Goal: Task Accomplishment & Management: Use online tool/utility

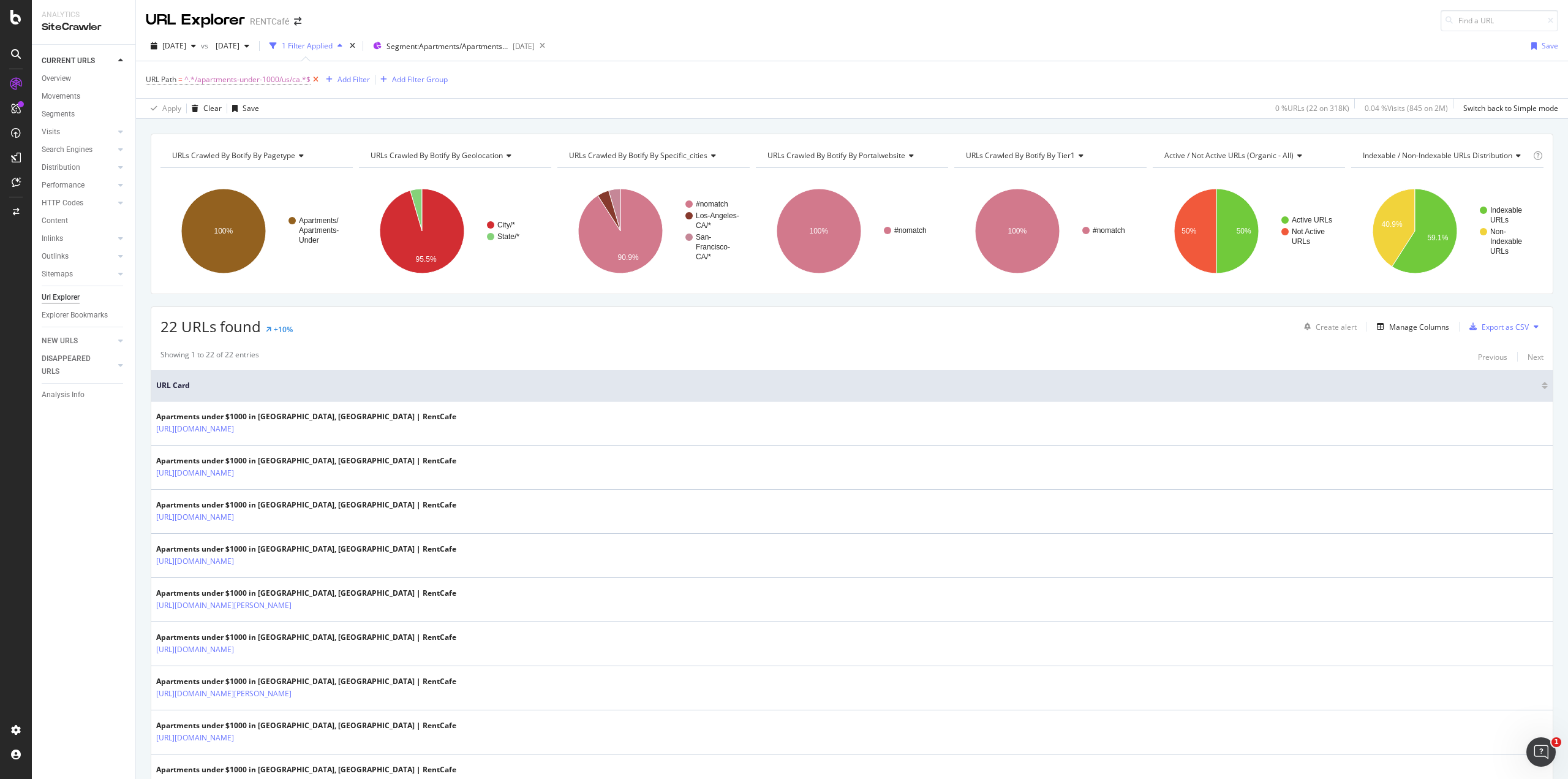
click at [315, 79] on icon at bounding box center [316, 79] width 11 height 12
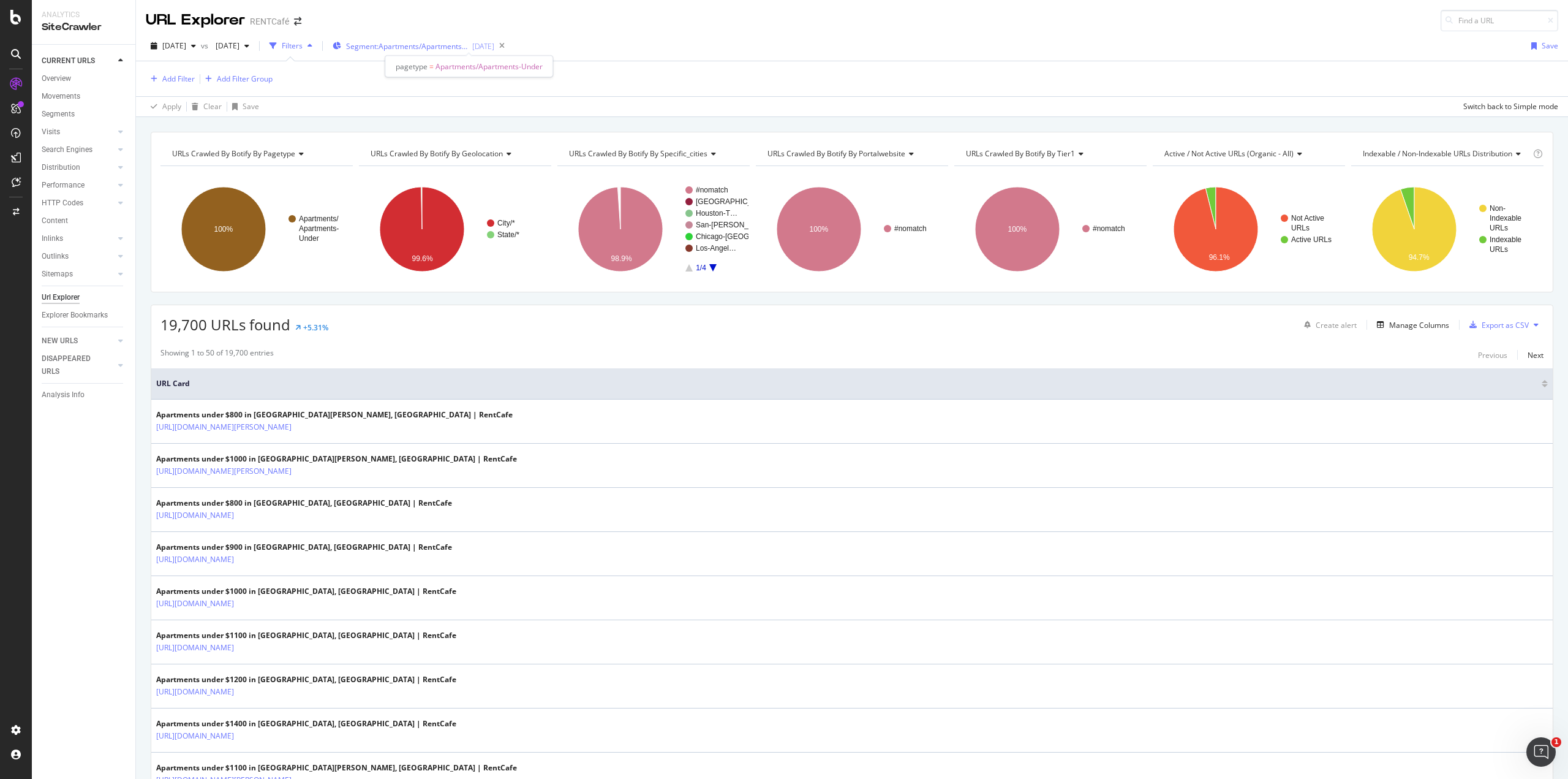
click at [409, 44] on span "Segment: Apartments/Apartments-Under" at bounding box center [407, 46] width 123 height 11
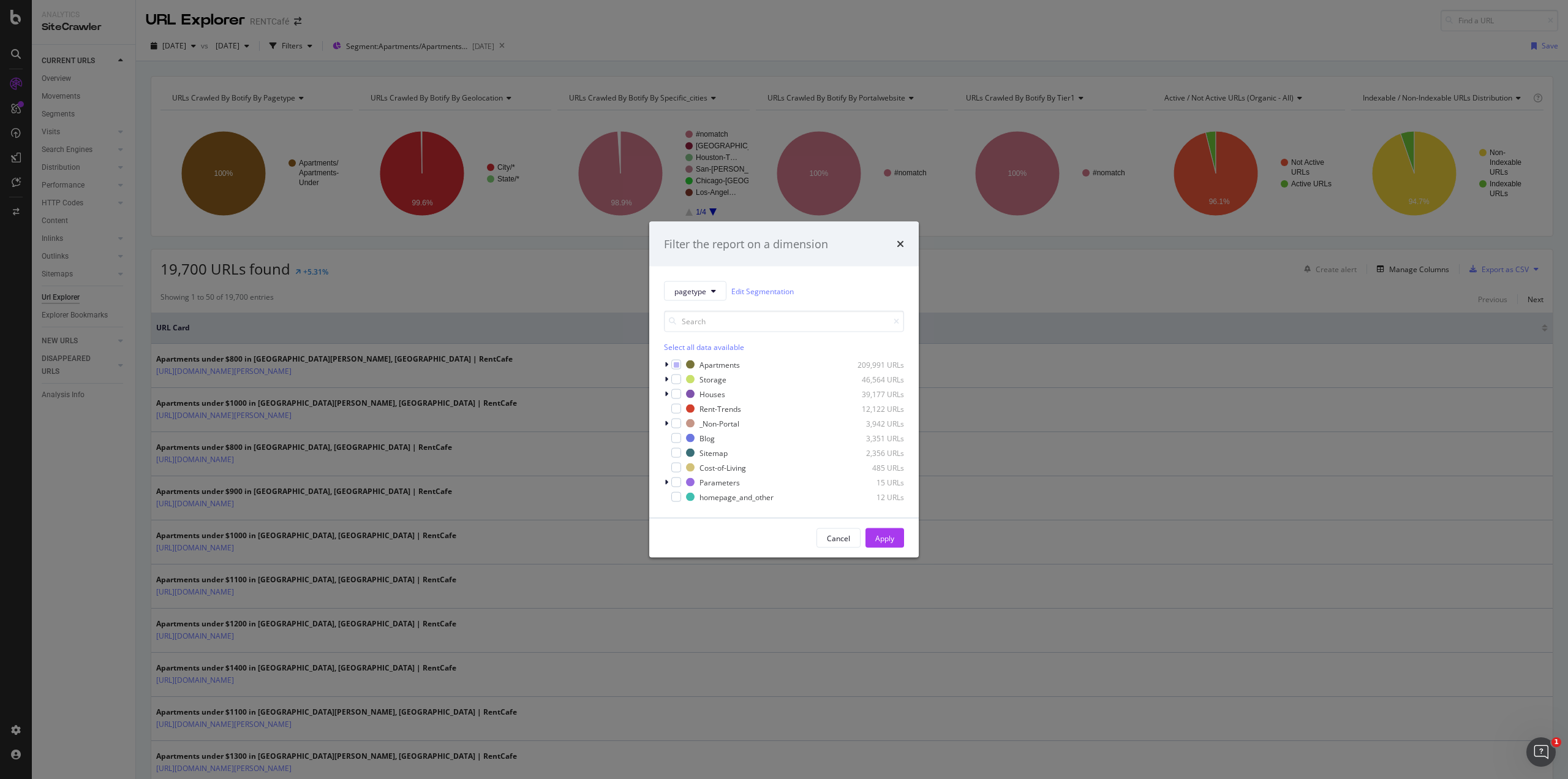
drag, startPoint x: 783, startPoint y: 313, endPoint x: 750, endPoint y: 335, distance: 39.7
click at [758, 333] on div "pagetype Edit Segmentation Select all data available Apartments 209,991 URLs St…" at bounding box center [784, 392] width 240 height 221
click at [675, 361] on icon "modal" at bounding box center [676, 365] width 6 height 7
click at [672, 365] on div "modal" at bounding box center [676, 365] width 10 height 10
click at [880, 534] on div "Apply" at bounding box center [884, 537] width 19 height 11
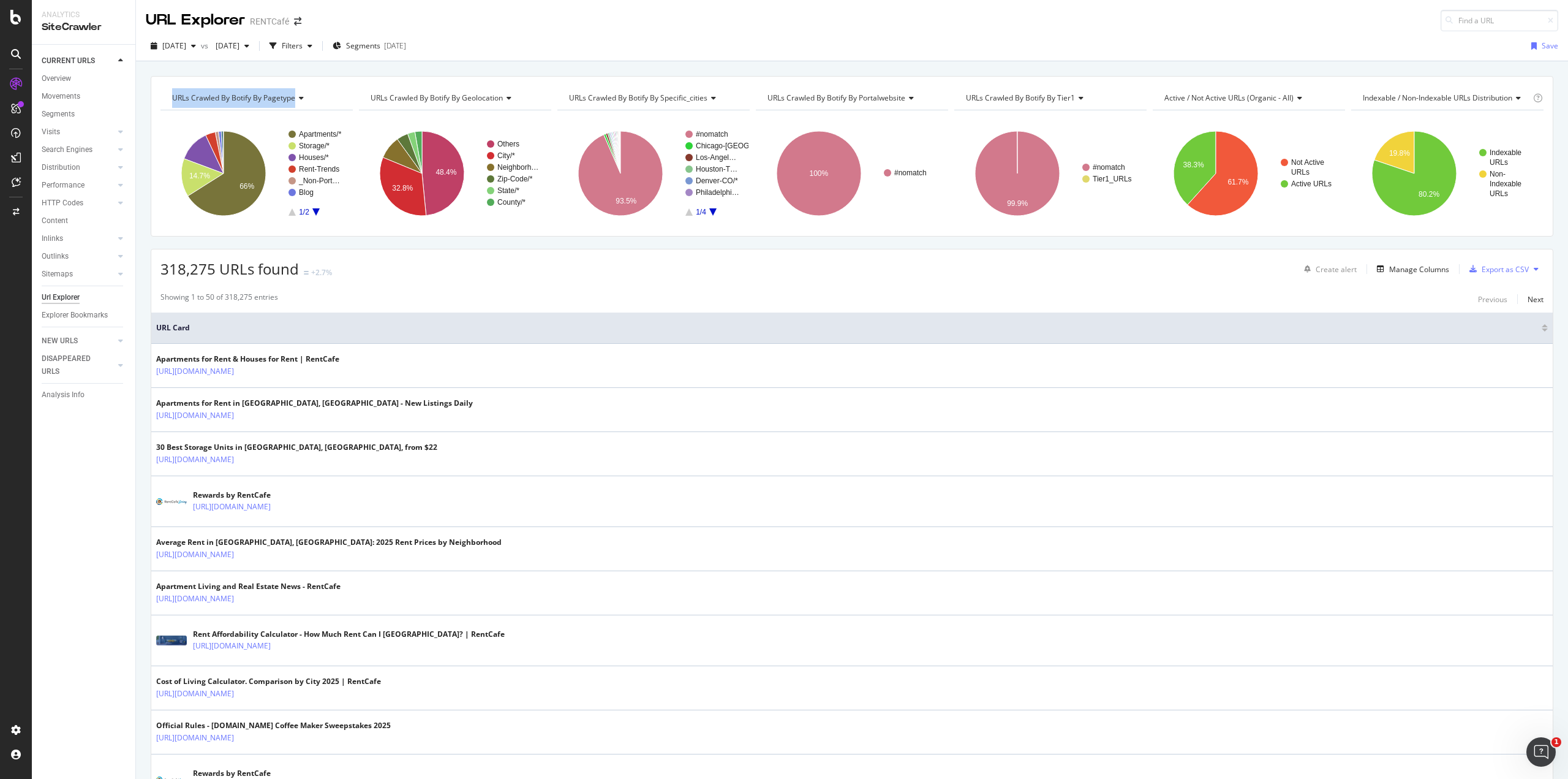
drag, startPoint x: 167, startPoint y: 93, endPoint x: 298, endPoint y: 99, distance: 131.1
click at [298, 99] on div "URLs Crawled By Botify By pagetype Chart (by Value) Table Expand Export as CSV …" at bounding box center [256, 98] width 192 height 24
copy div "URLs Crawled By Botify By pagetype"
click at [380, 46] on span "Segments" at bounding box center [363, 46] width 34 height 11
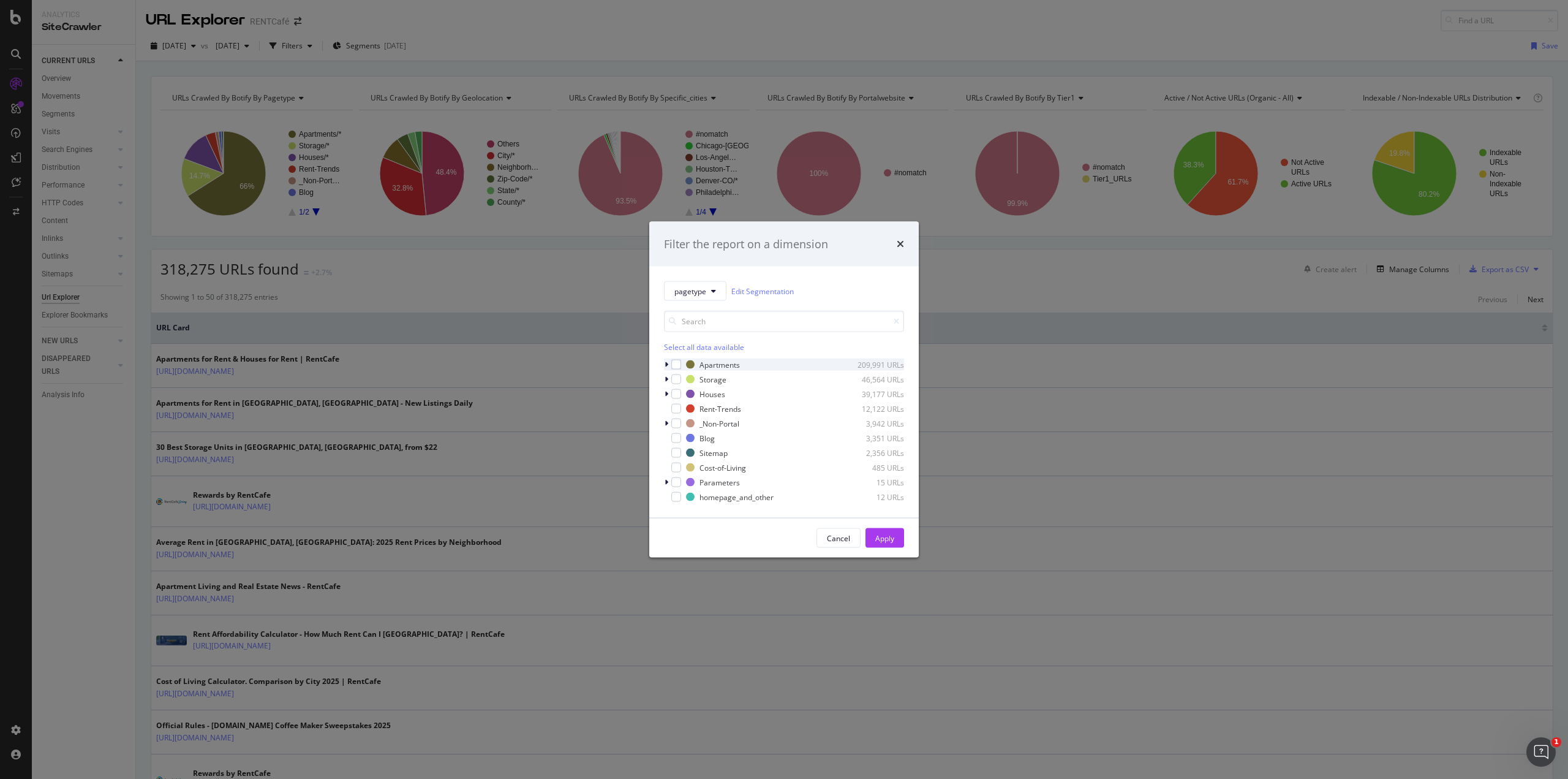
click at [667, 367] on icon "modal" at bounding box center [666, 364] width 4 height 7
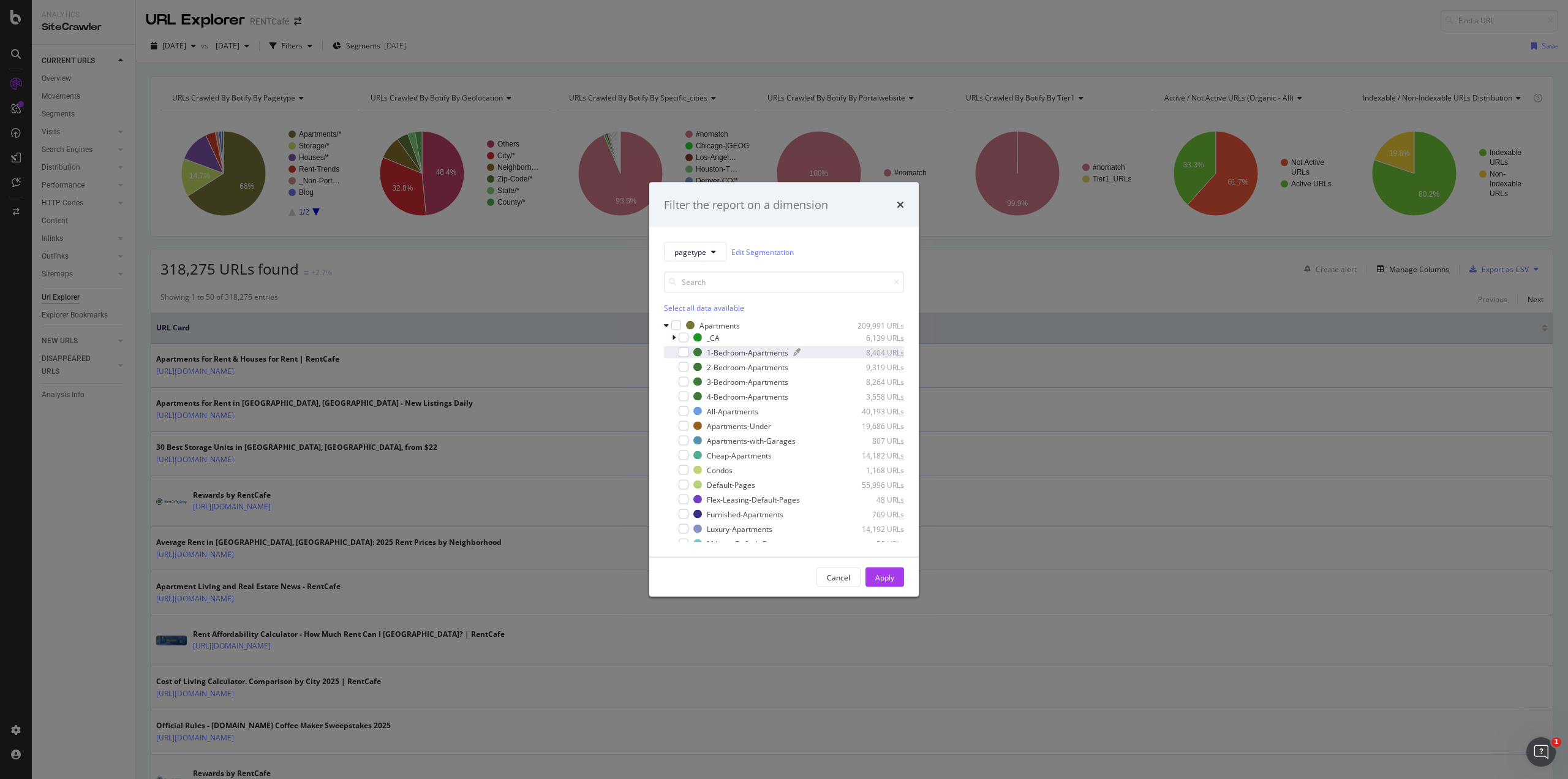
click at [771, 353] on div "1-Bedroom-Apartments" at bounding box center [748, 352] width 81 height 11
click at [749, 252] on link "Edit Segmentation" at bounding box center [762, 252] width 63 height 13
click at [894, 212] on div "Filter the report on a dimension" at bounding box center [784, 205] width 240 height 16
click at [902, 207] on icon "times" at bounding box center [900, 204] width 7 height 10
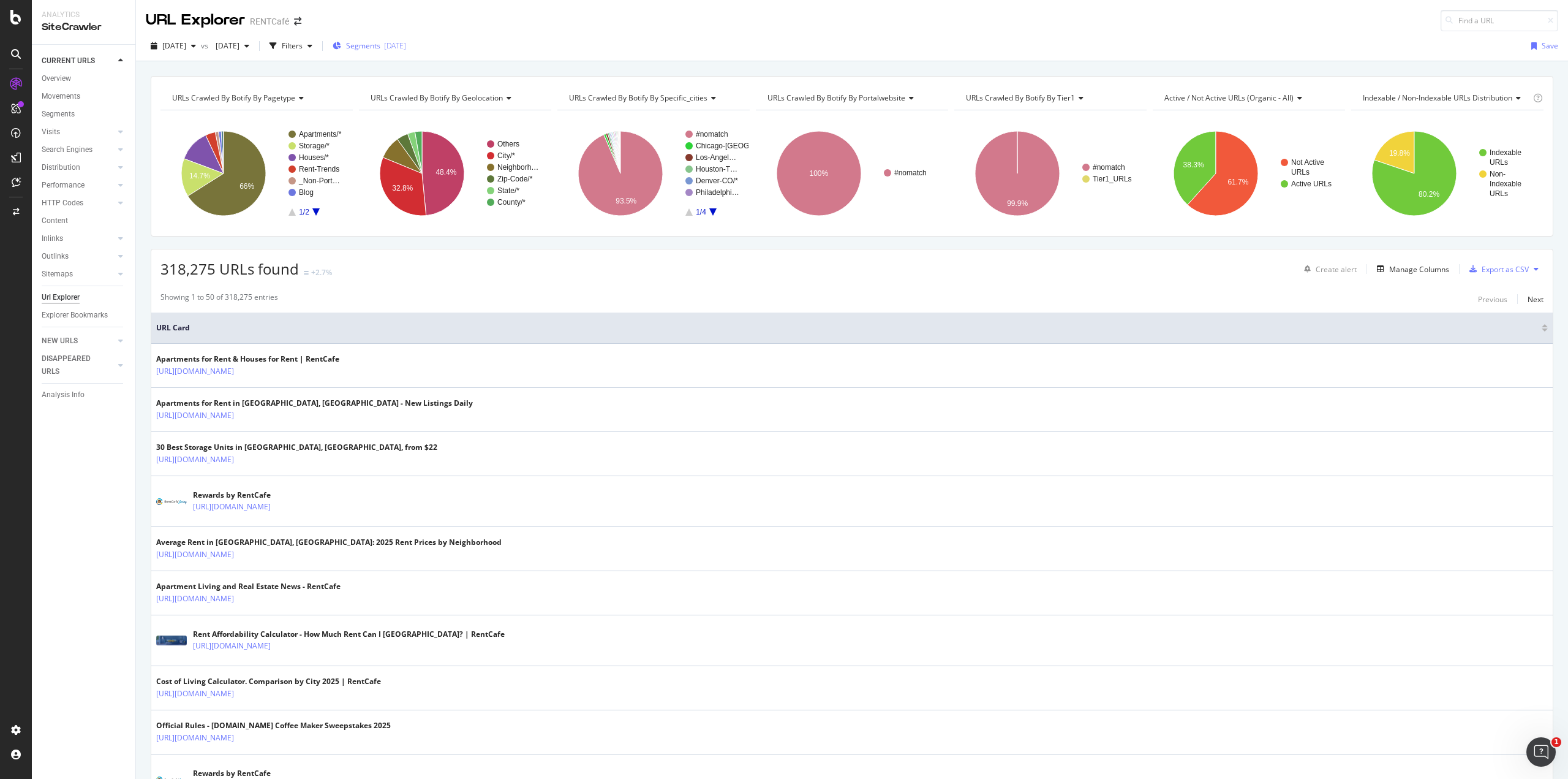
click at [406, 51] on div "Segments [DATE]" at bounding box center [369, 46] width 73 height 19
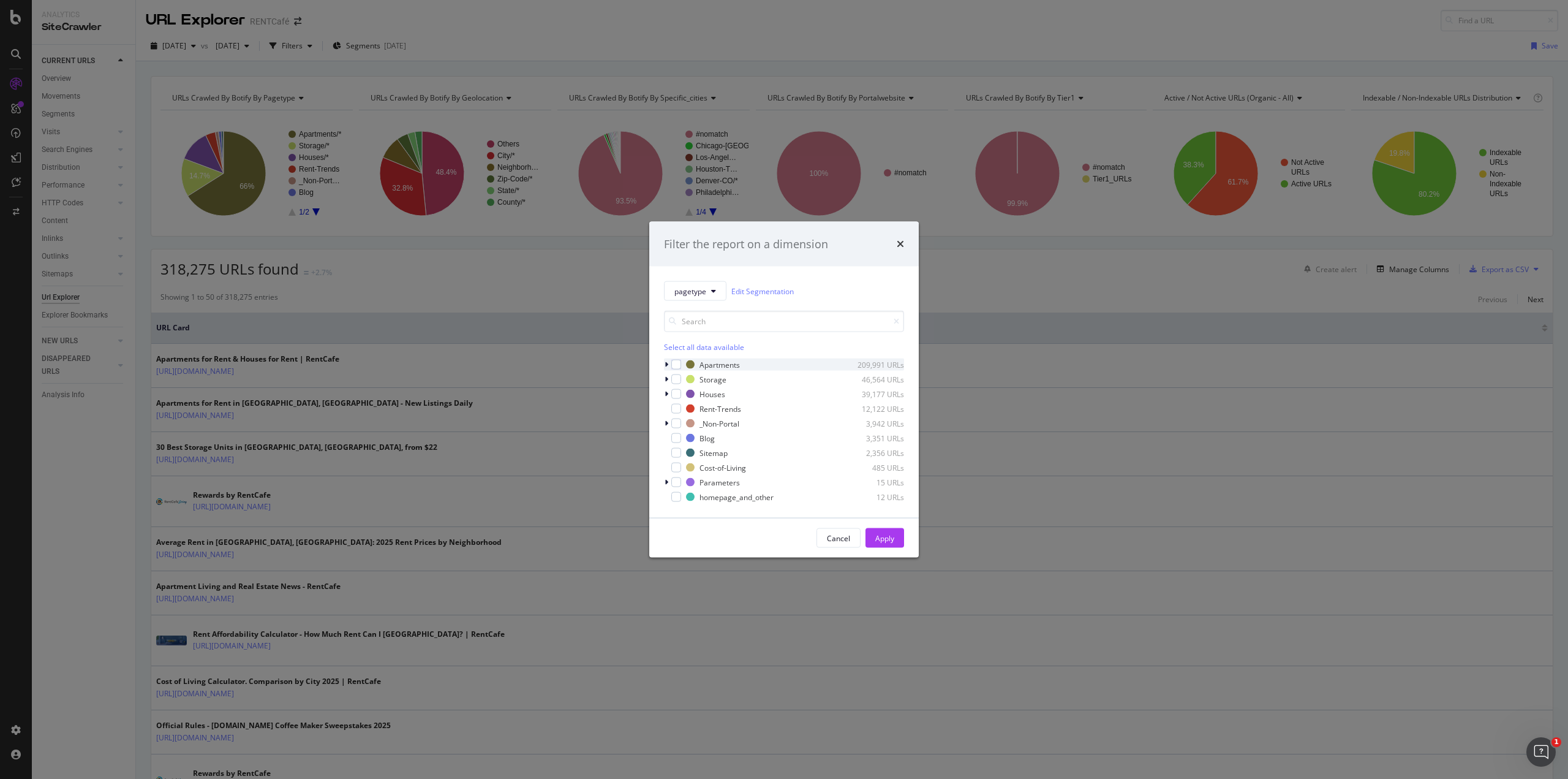
click at [669, 365] on div "modal" at bounding box center [667, 364] width 7 height 12
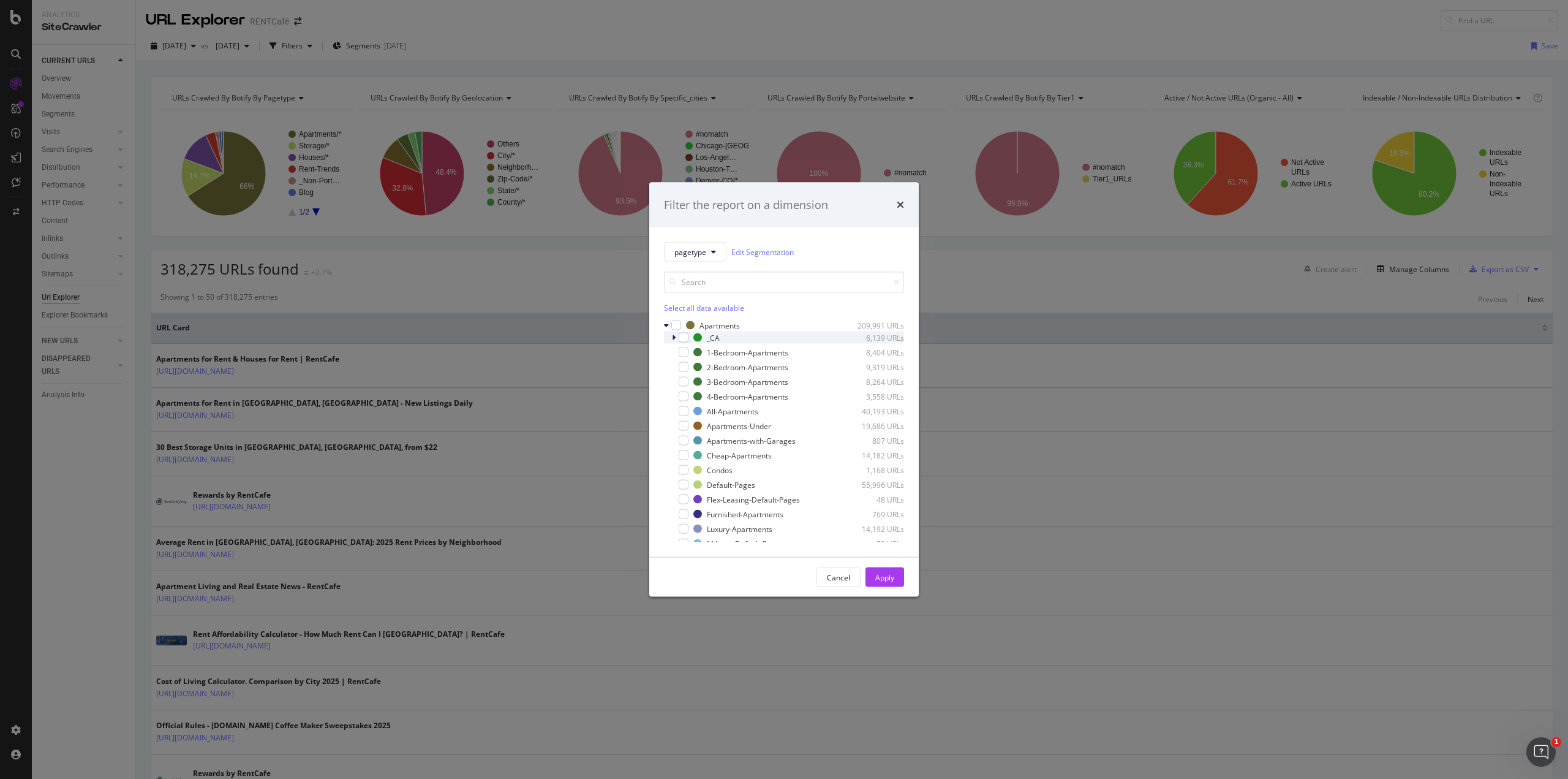
click at [674, 338] on icon "modal" at bounding box center [674, 337] width 4 height 7
click at [674, 338] on icon "modal" at bounding box center [674, 337] width 5 height 7
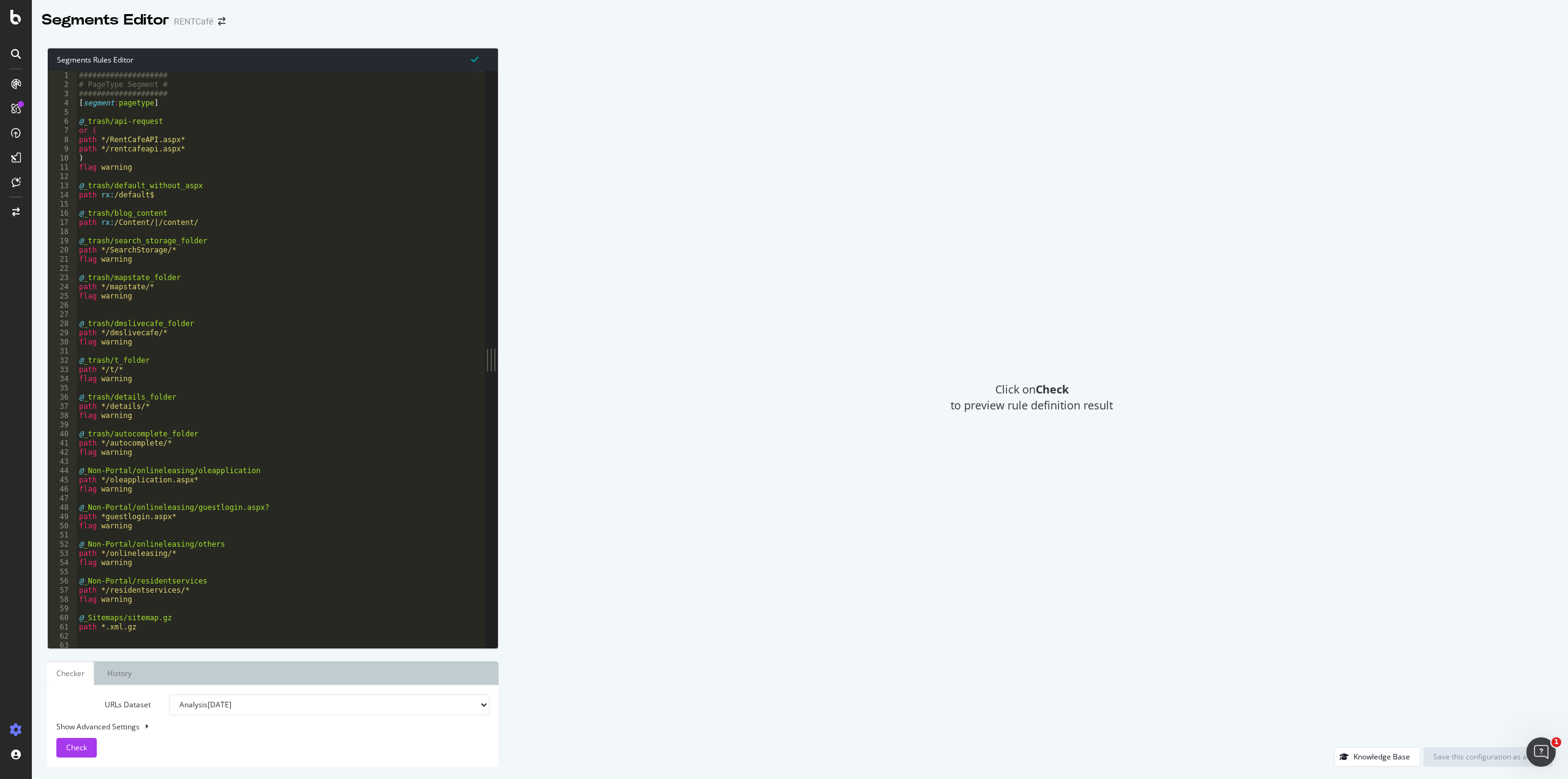
type textarea "path rx:/Content/|/content/"
click at [271, 227] on div "#################### # PageType Segment # #################### [ segment : page…" at bounding box center [481, 364] width 809 height 587
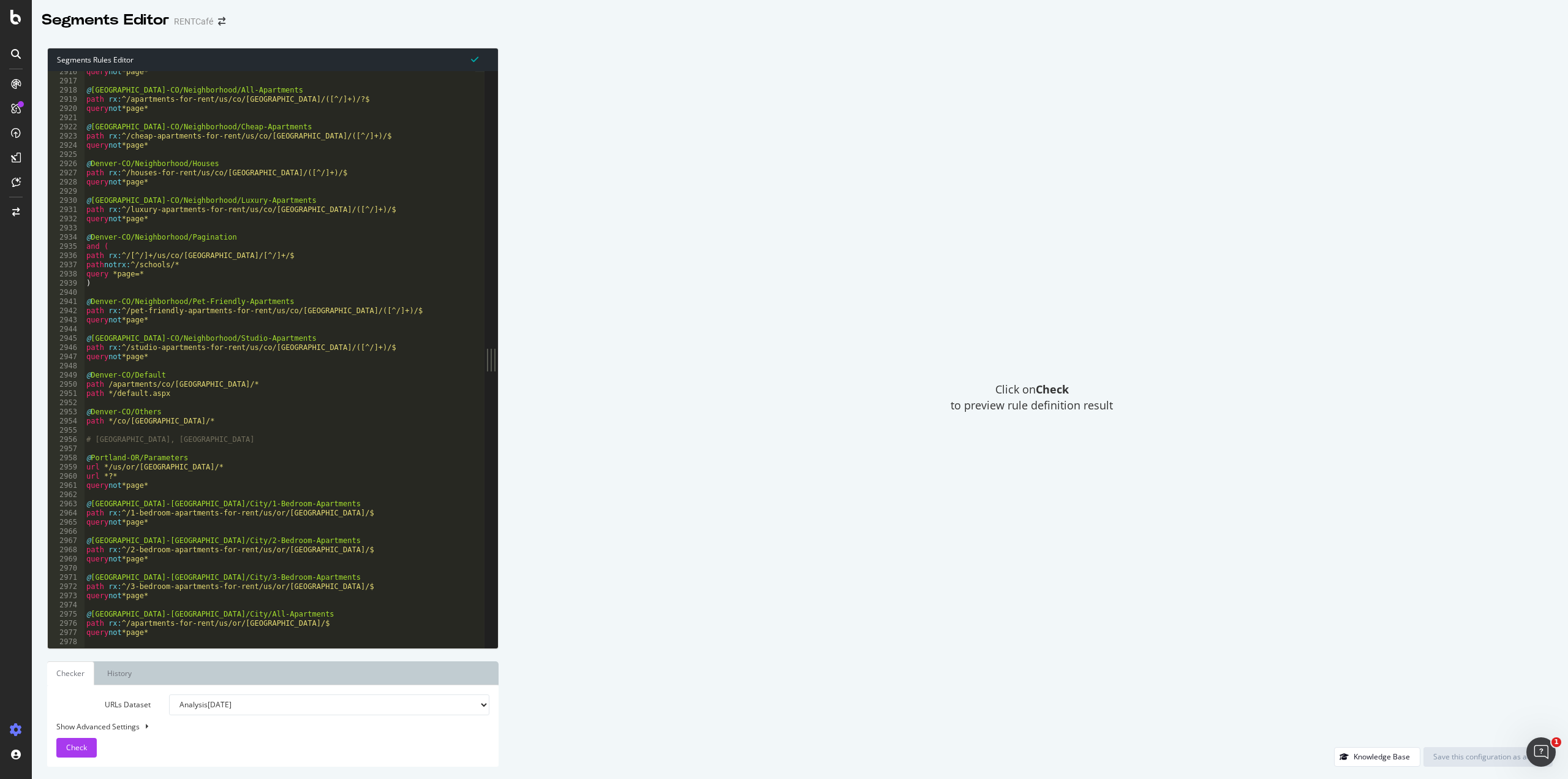
scroll to position [15862, 0]
